Goal: Register for event/course

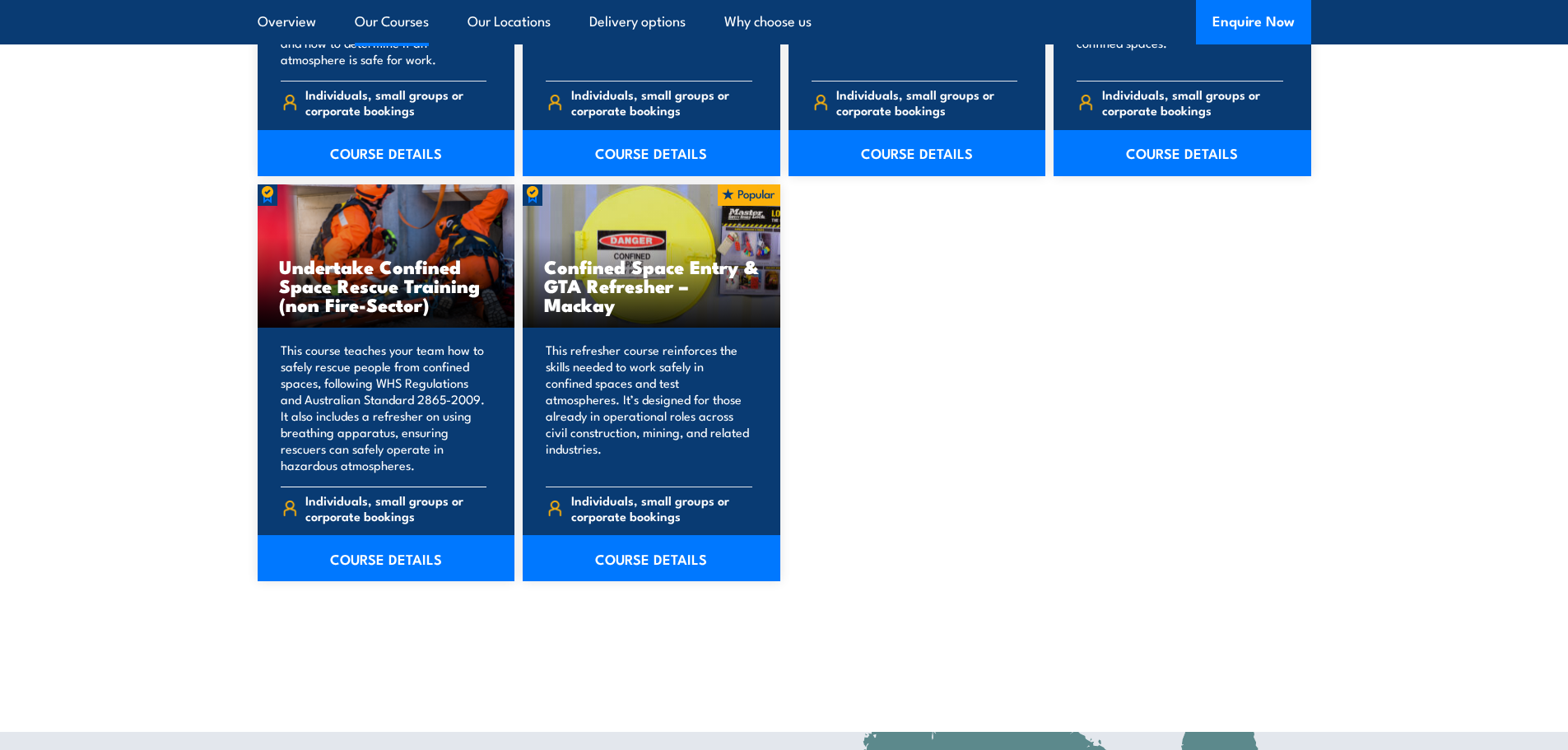
scroll to position [1728, 0]
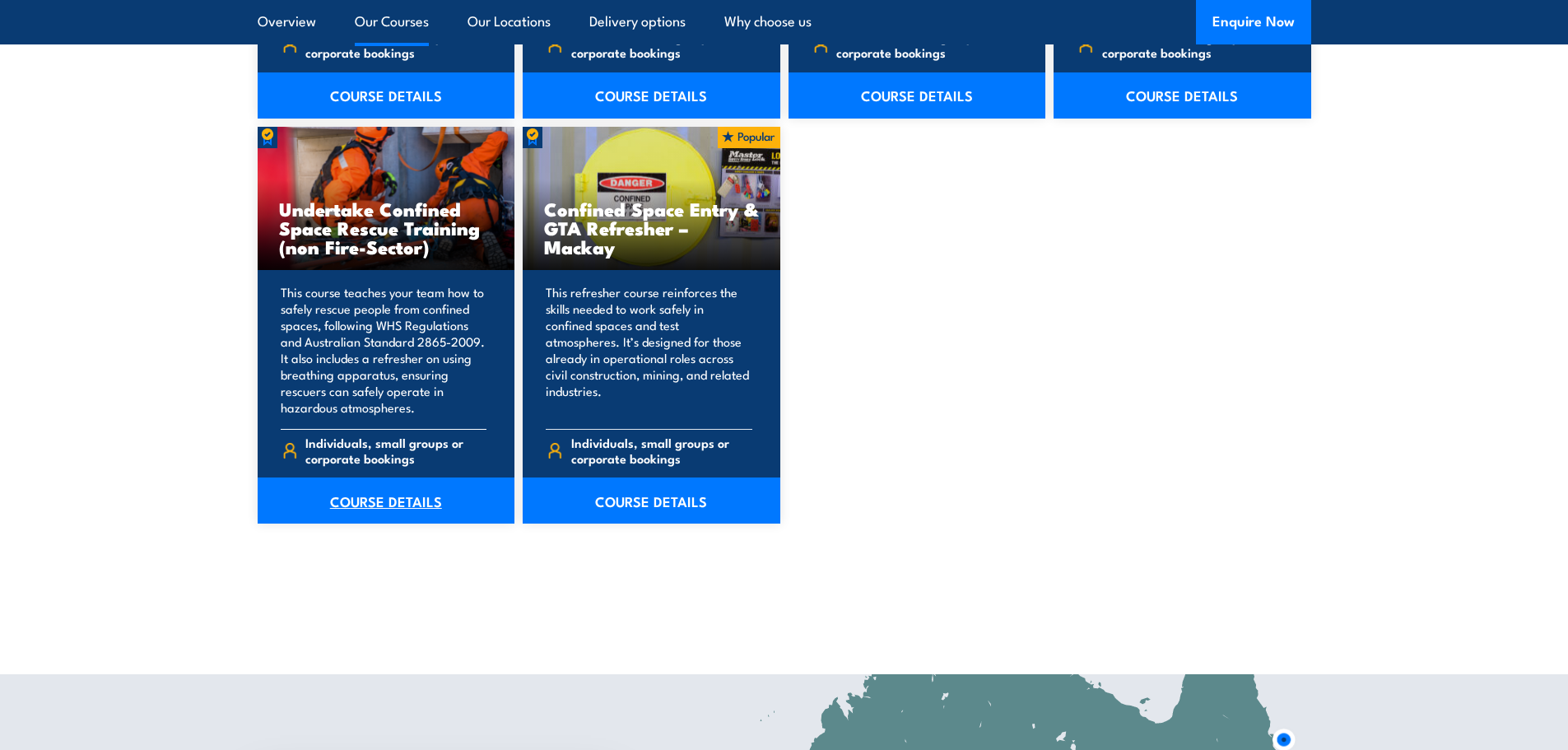
click at [389, 498] on link "COURSE DETAILS" at bounding box center [387, 500] width 258 height 46
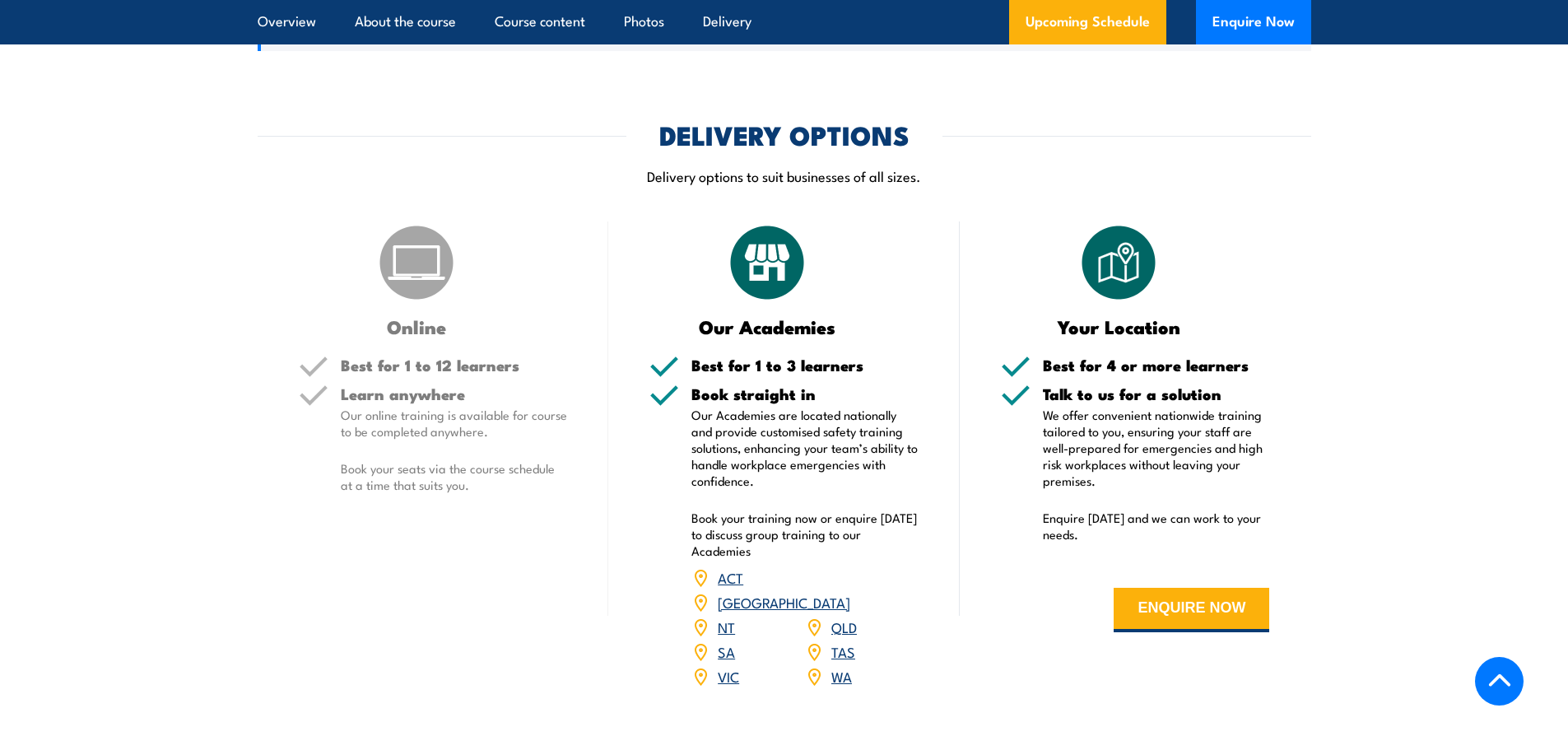
scroll to position [2222, 0]
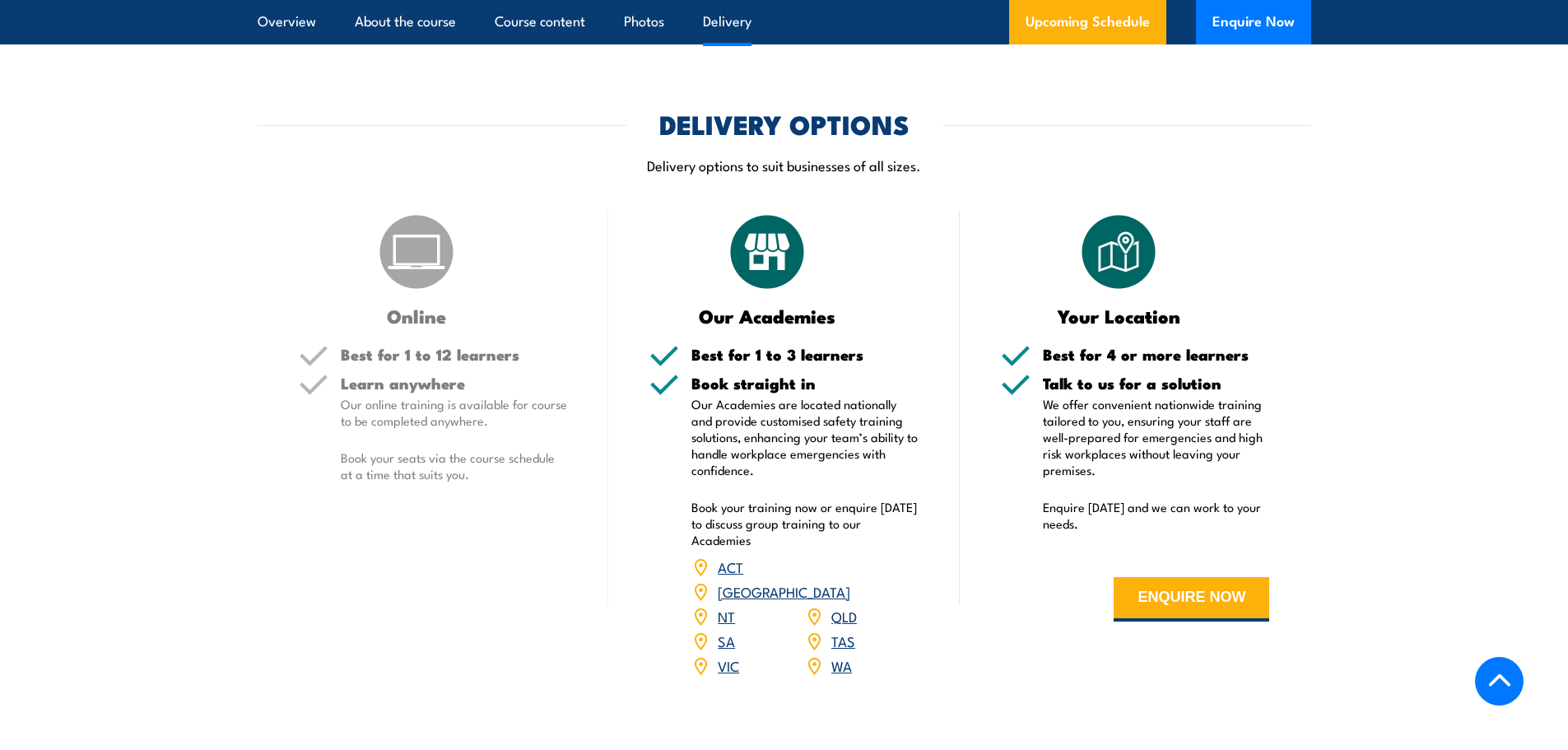
click at [847, 581] on link "NSW" at bounding box center [784, 591] width 133 height 19
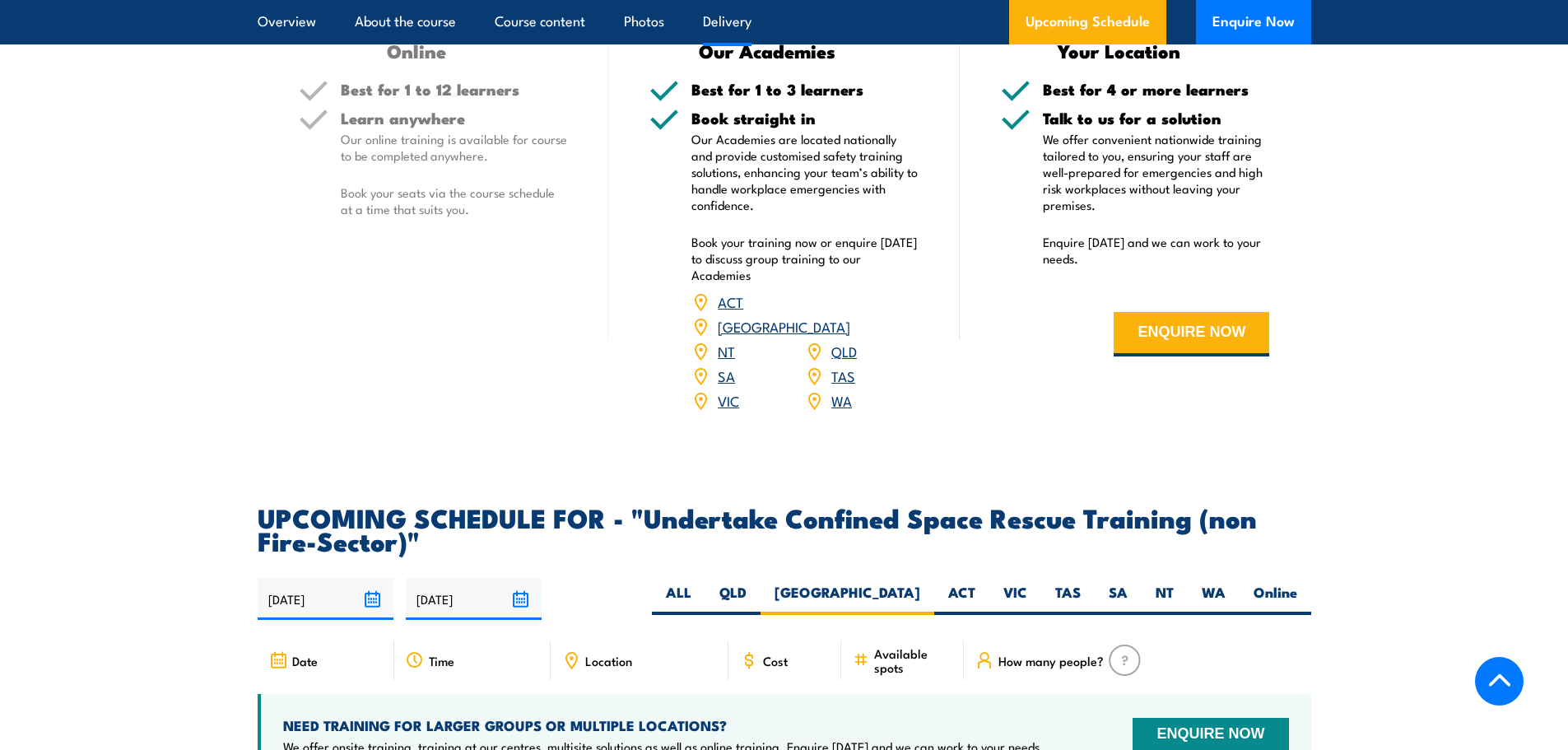
scroll to position [2391, 0]
